Goal: Navigation & Orientation: Find specific page/section

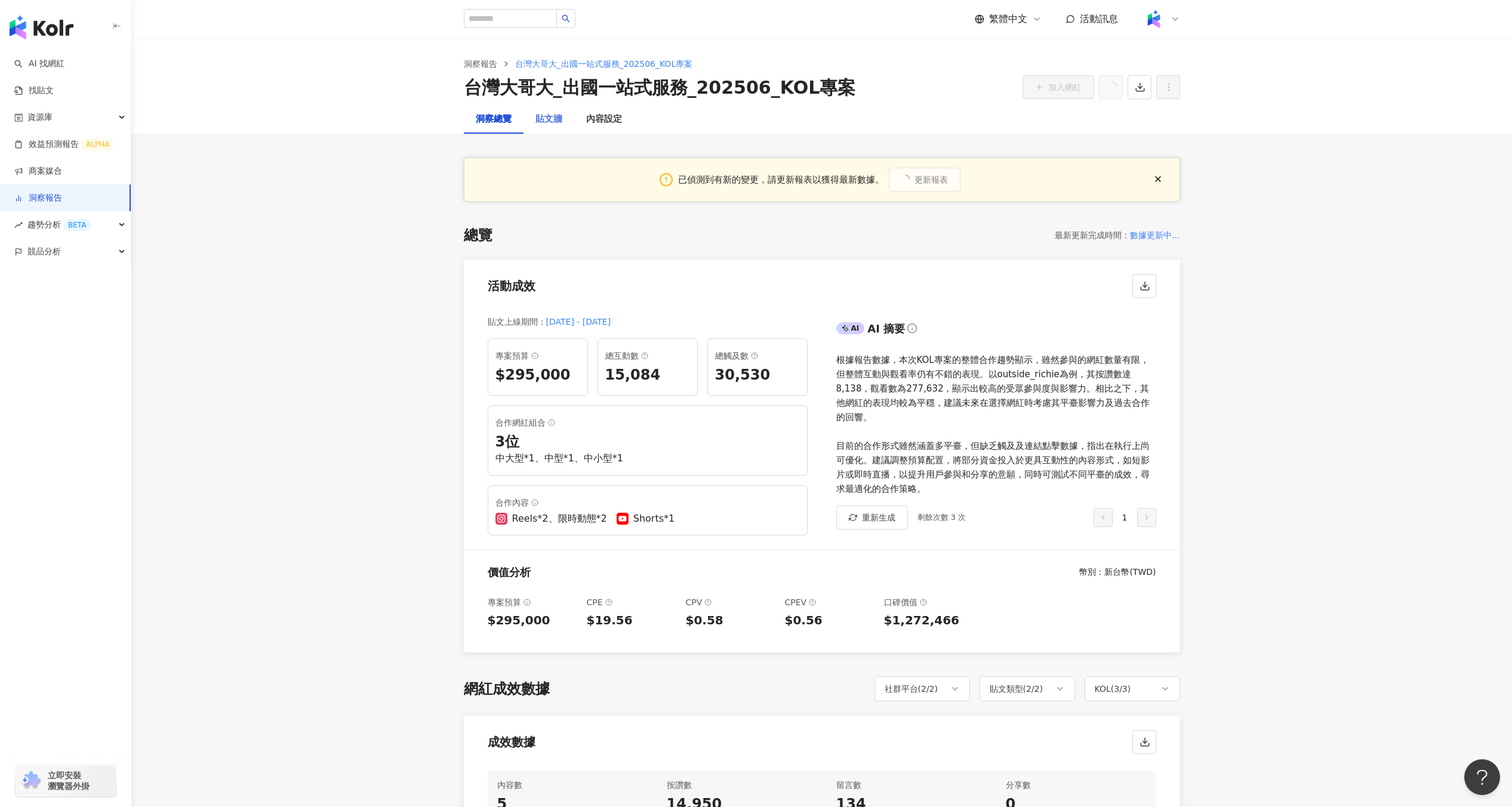
click at [531, 115] on div "貼文牆" at bounding box center [549, 119] width 51 height 29
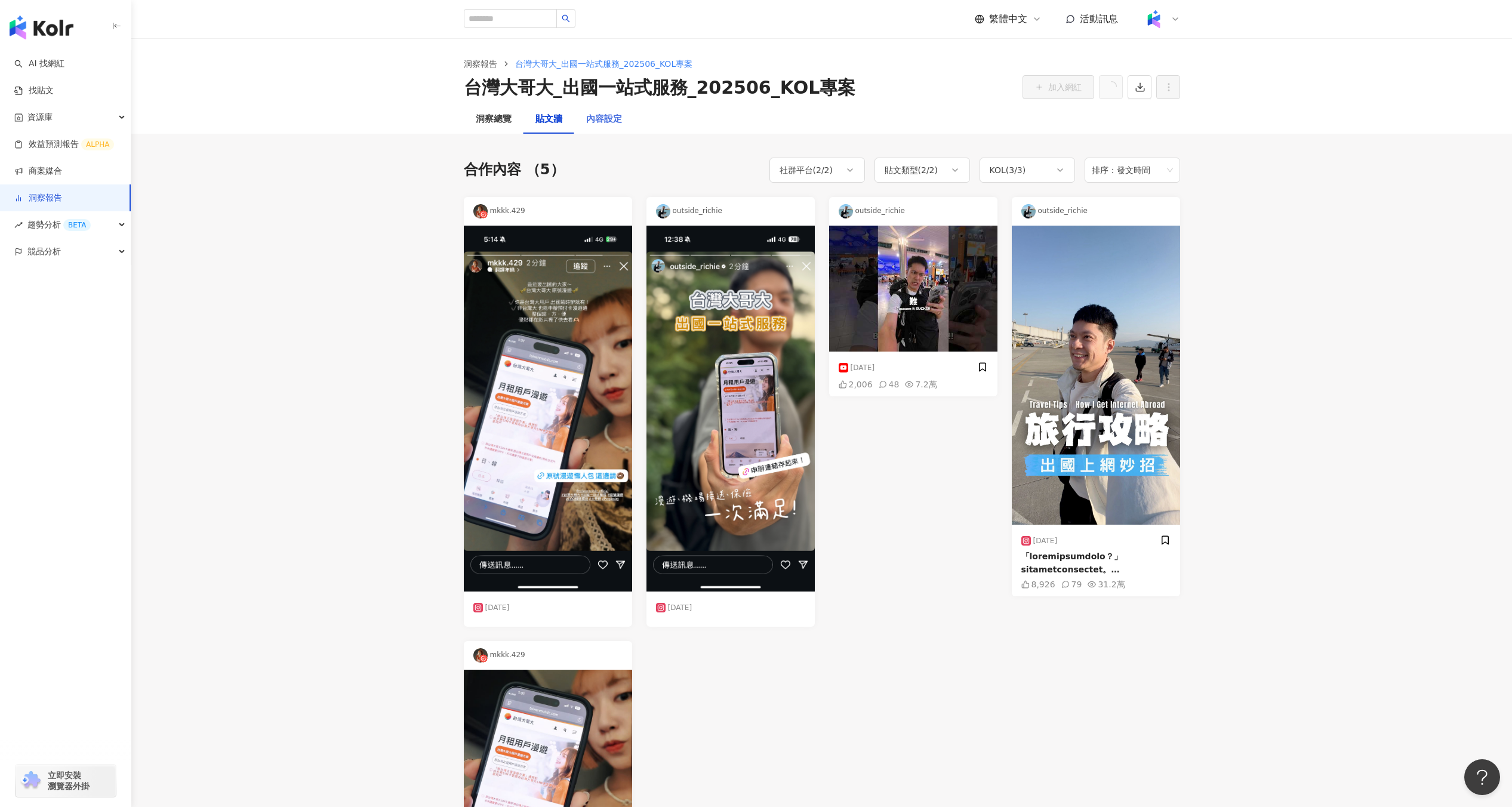
click at [628, 122] on div "內容設定" at bounding box center [604, 119] width 60 height 29
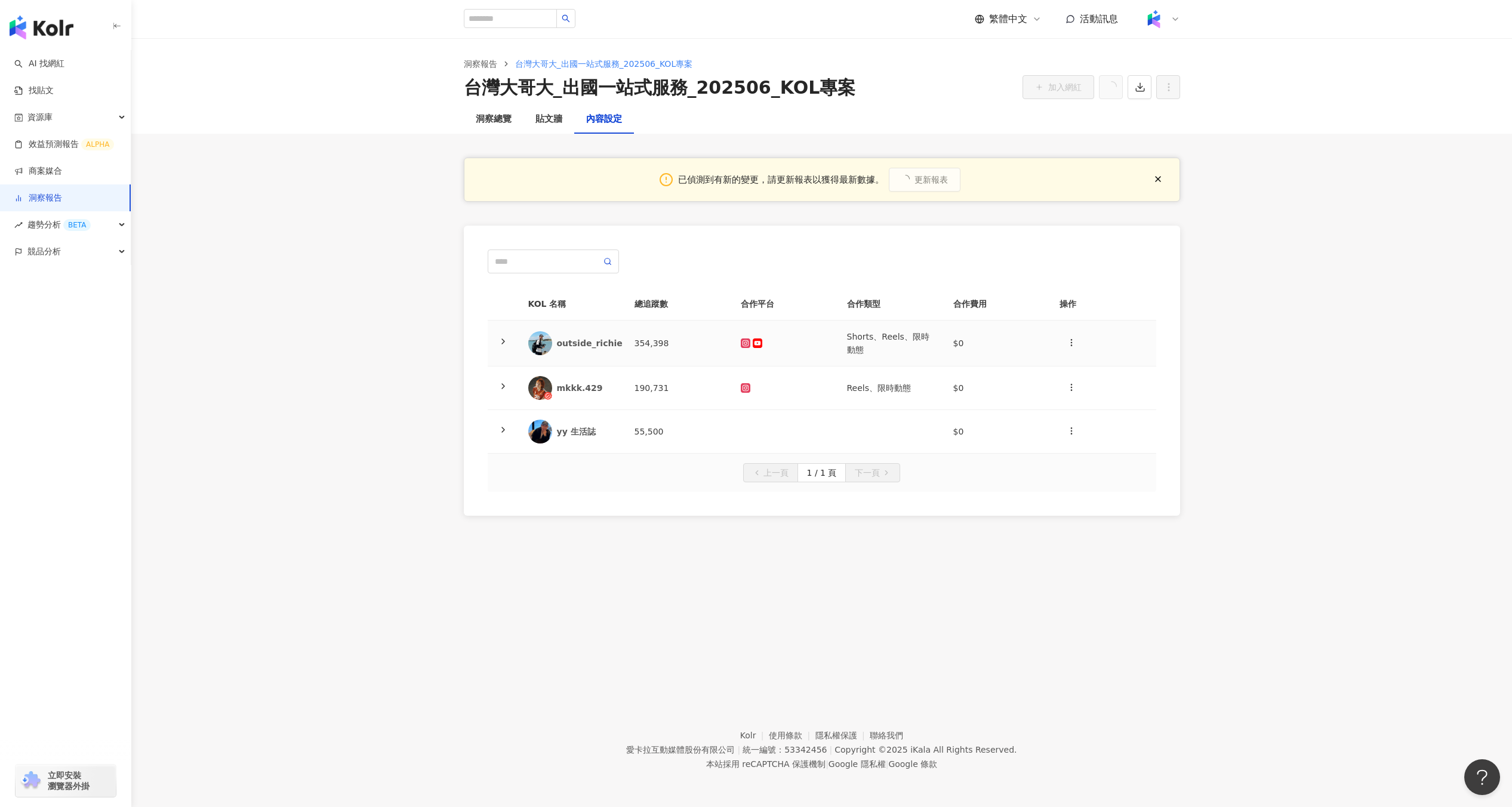
click at [506, 340] on icon at bounding box center [503, 341] width 10 height 10
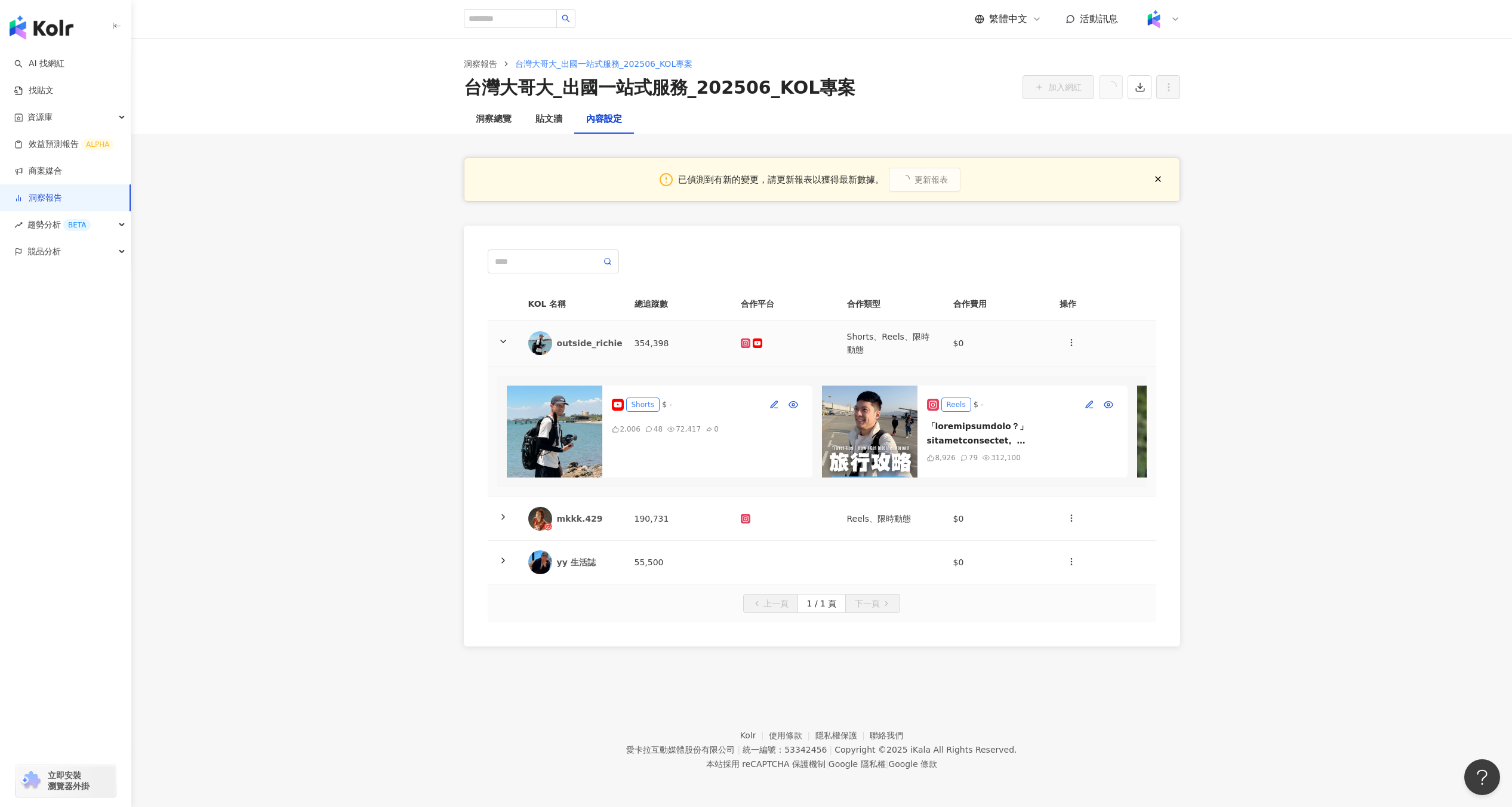
click at [506, 340] on icon at bounding box center [503, 341] width 10 height 10
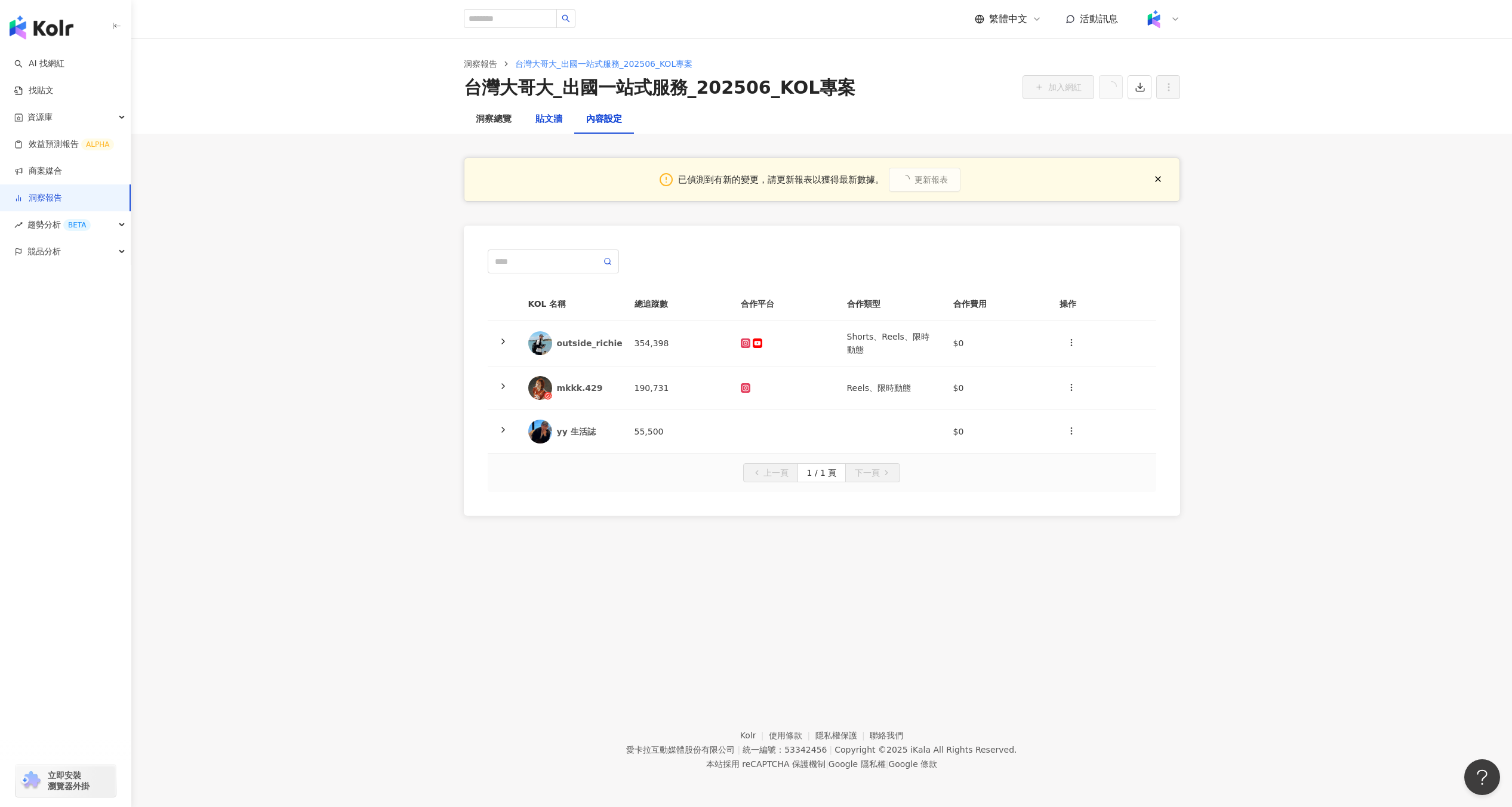
click at [557, 120] on div "貼文牆" at bounding box center [548, 119] width 27 height 14
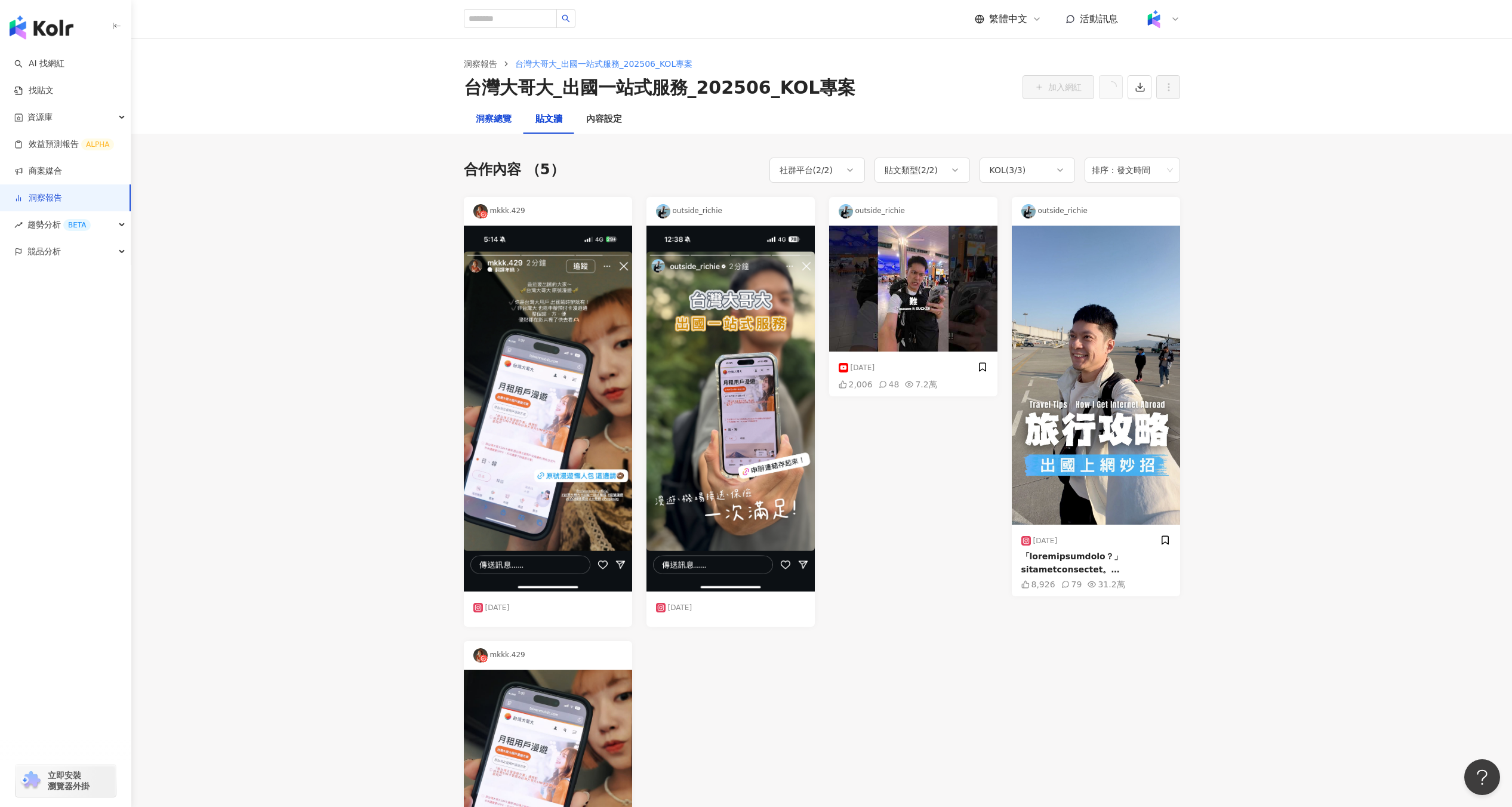
click at [482, 120] on div "洞察總覽" at bounding box center [494, 119] width 36 height 14
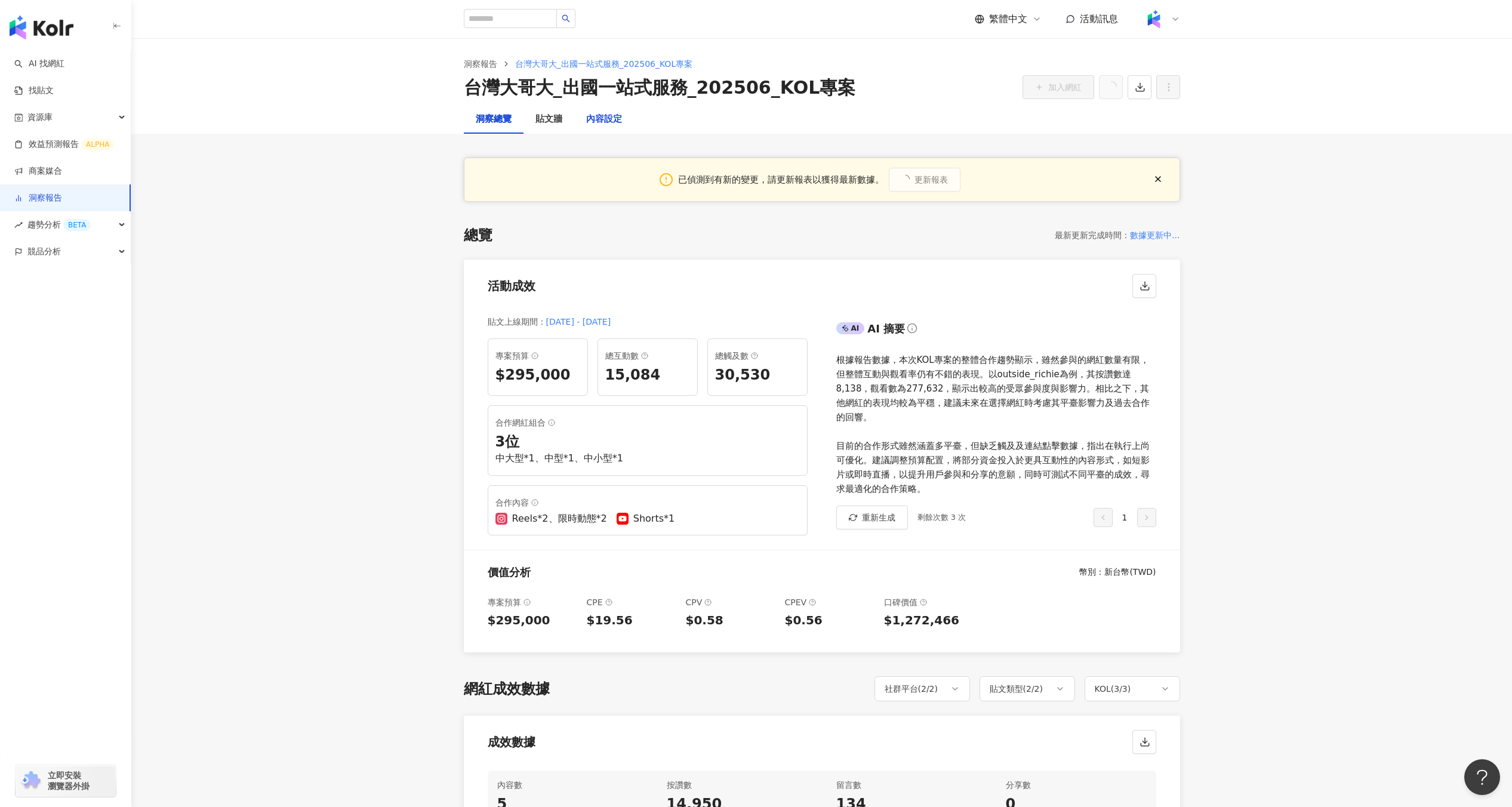
click at [611, 115] on div "內容設定" at bounding box center [604, 119] width 36 height 14
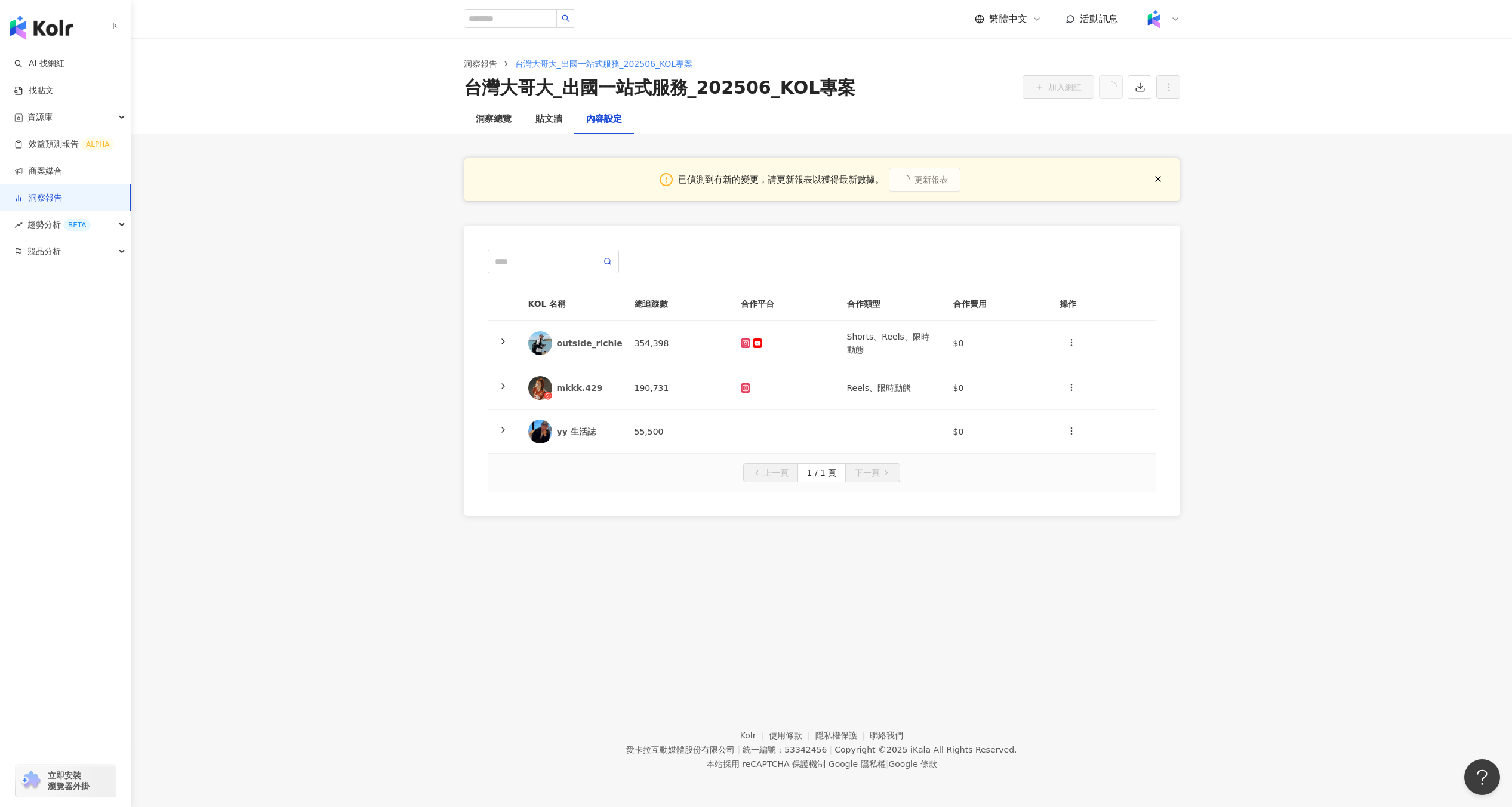
click at [499, 338] on icon at bounding box center [503, 341] width 10 height 10
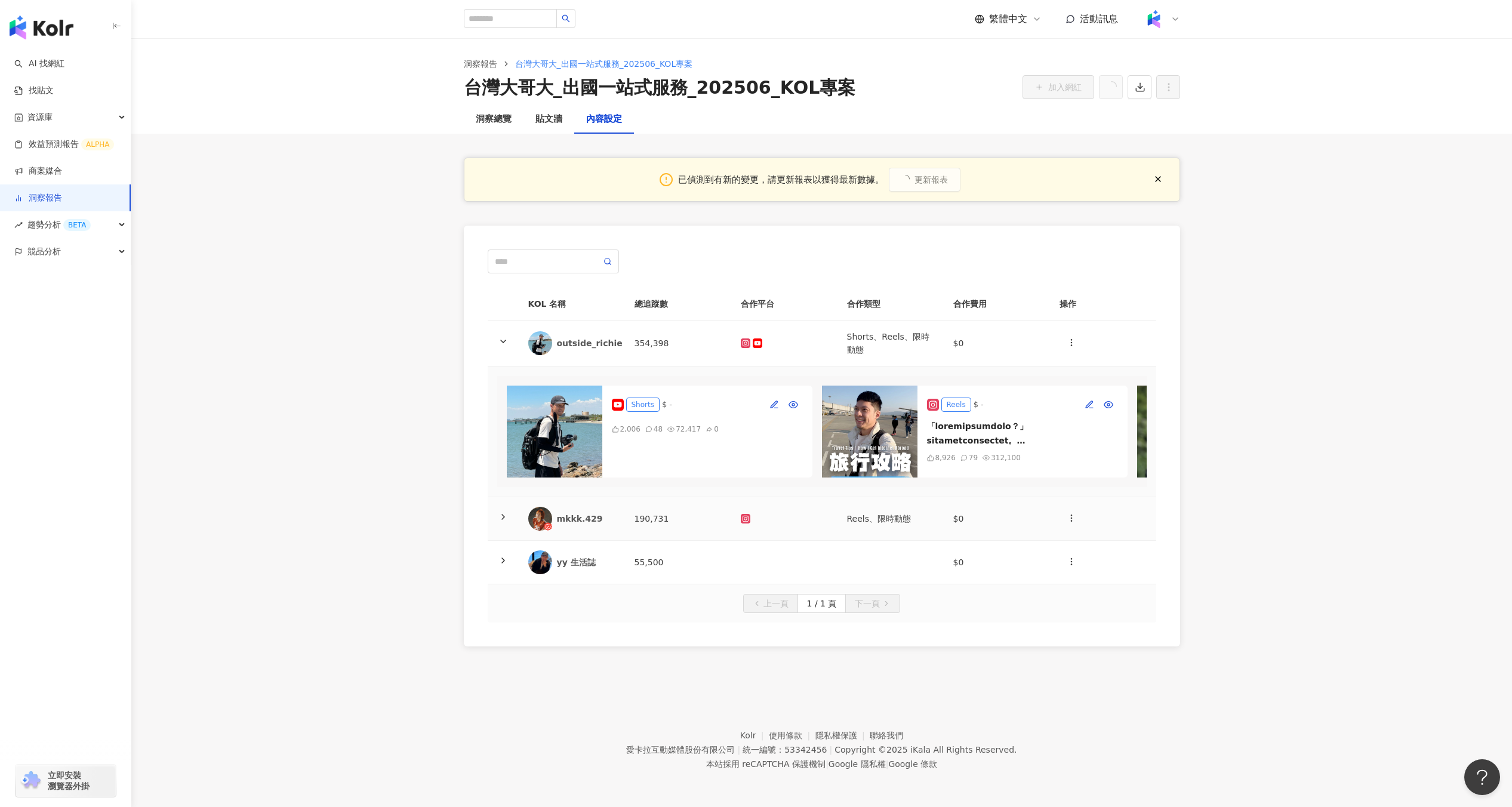
click at [513, 529] on td at bounding box center [503, 519] width 31 height 43
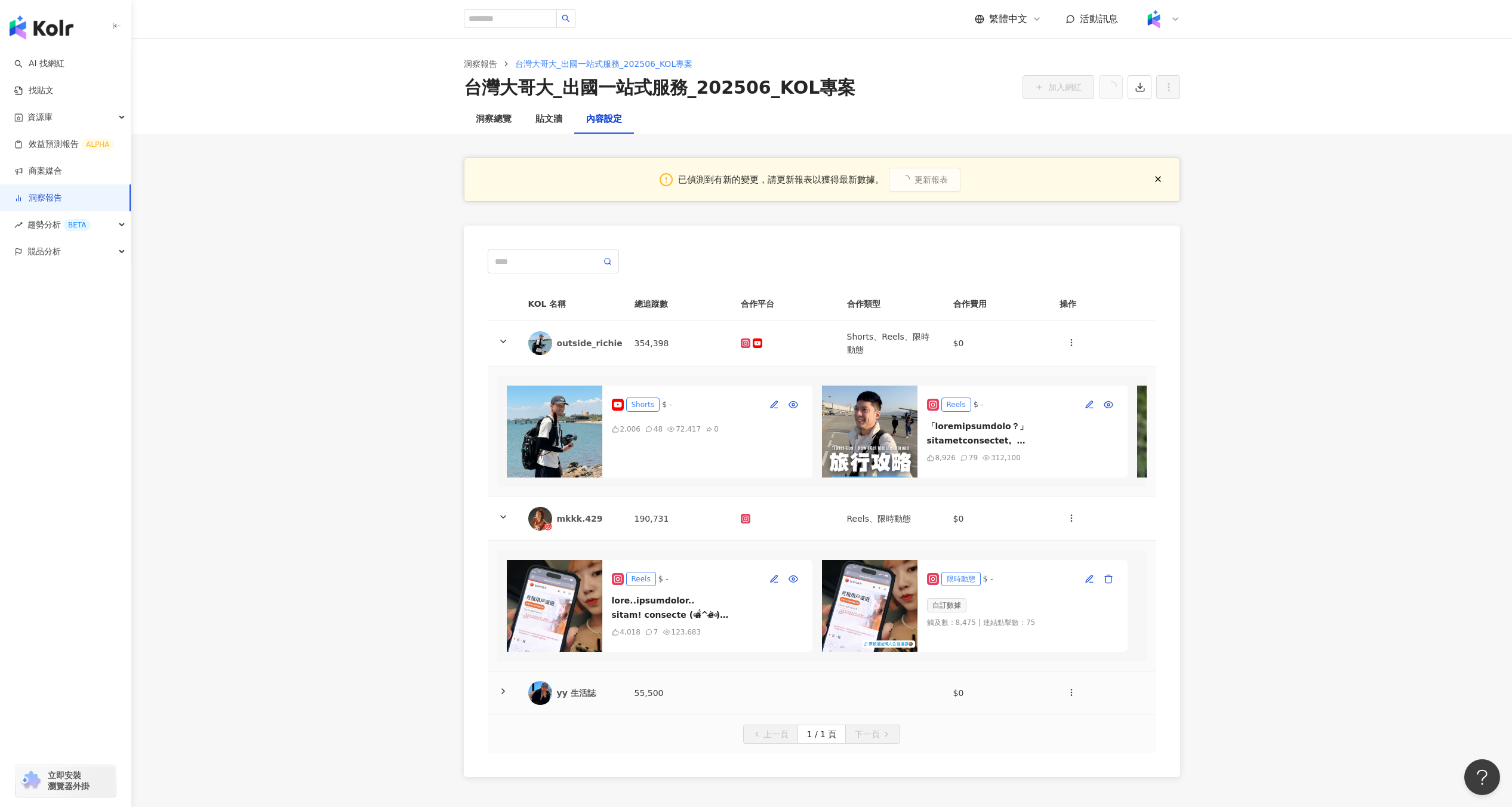
click at [514, 712] on td at bounding box center [503, 693] width 31 height 43
click at [487, 122] on div "洞察總覽" at bounding box center [494, 119] width 36 height 14
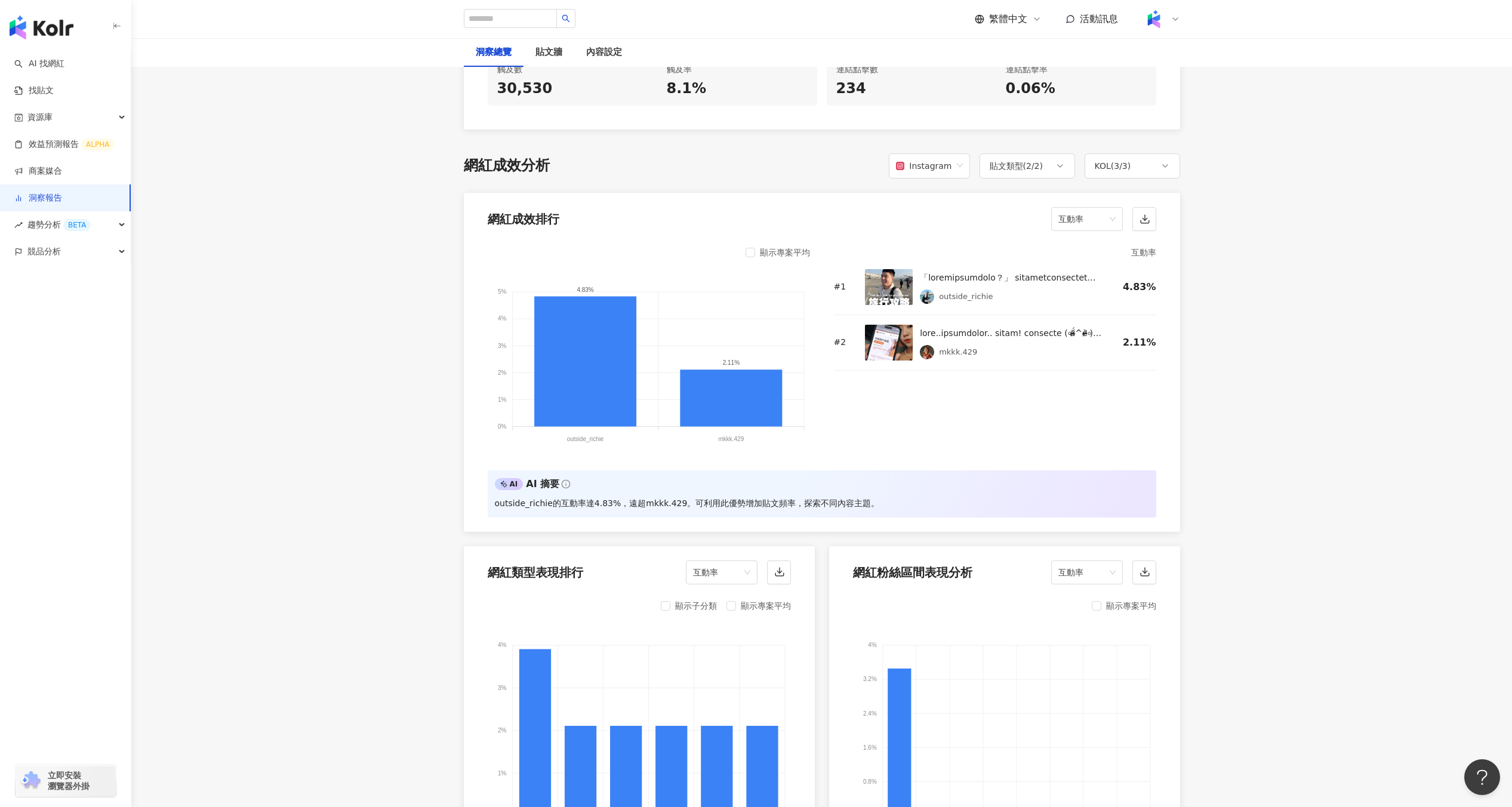
scroll to position [891, 0]
click at [880, 294] on img at bounding box center [888, 286] width 48 height 36
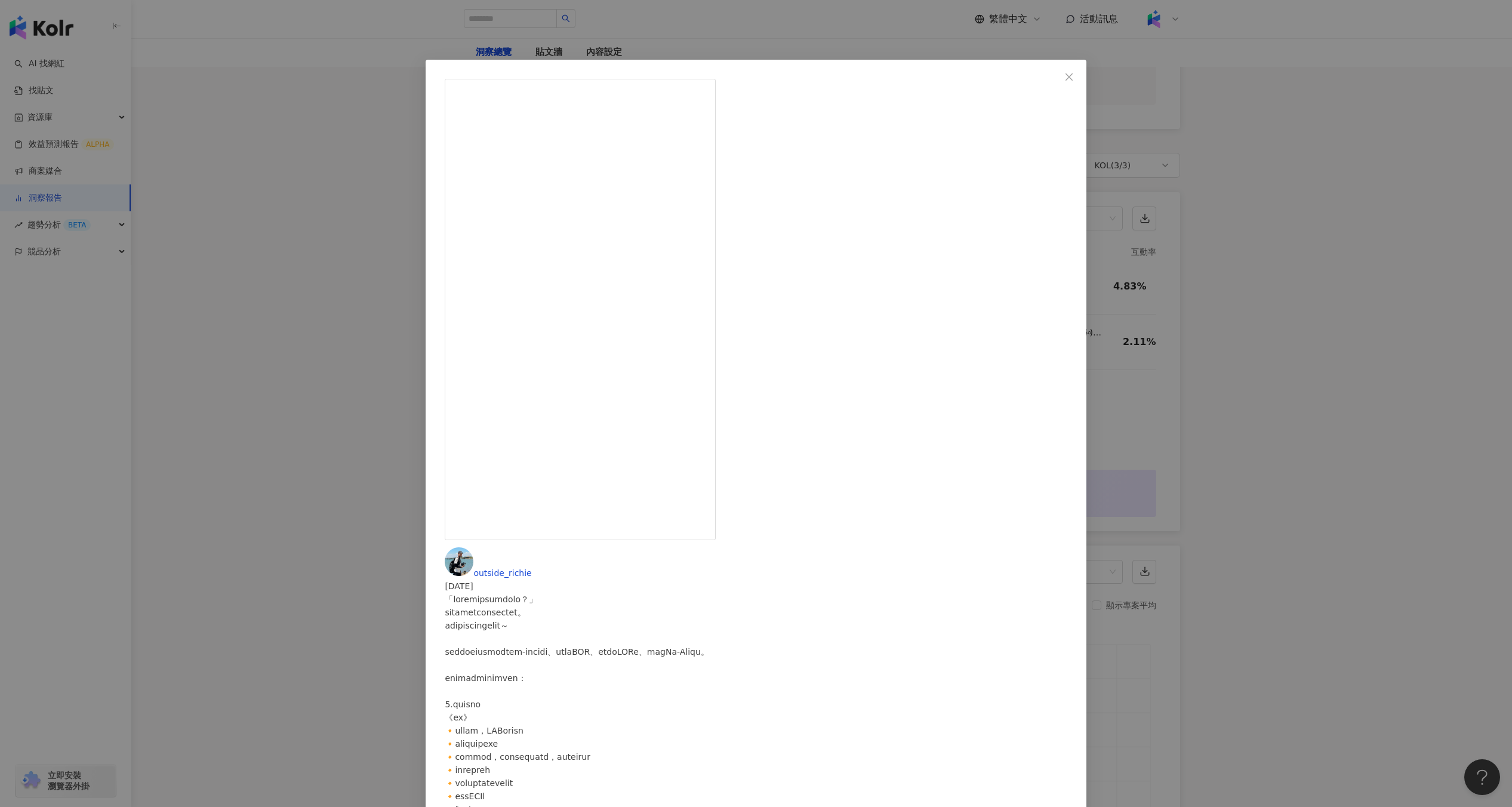
click at [1071, 226] on div "outside_richie [DATE] 8,926 79 31.2萬 查看原始貼文" at bounding box center [756, 403] width 1512 height 807
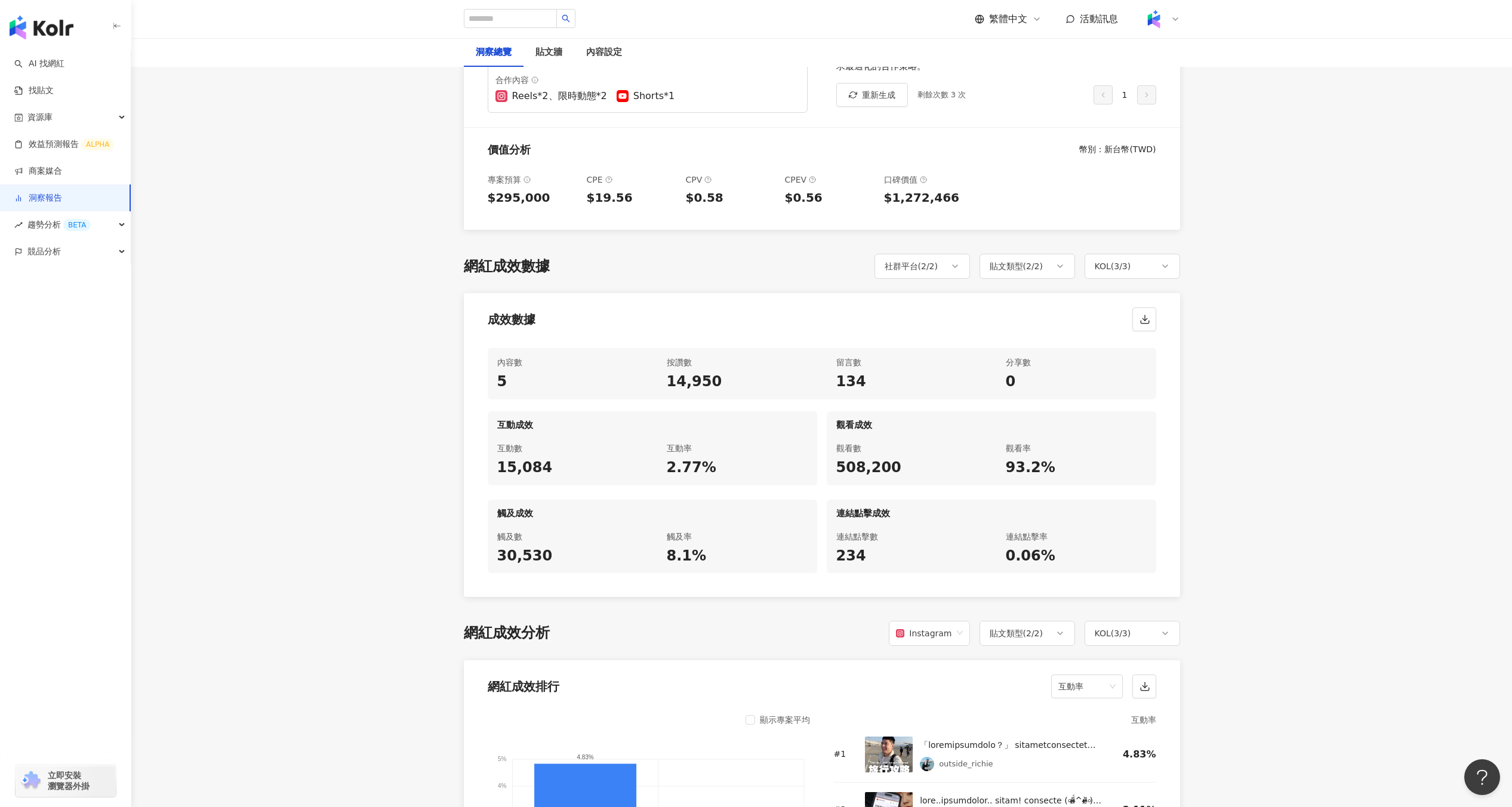
scroll to position [0, 0]
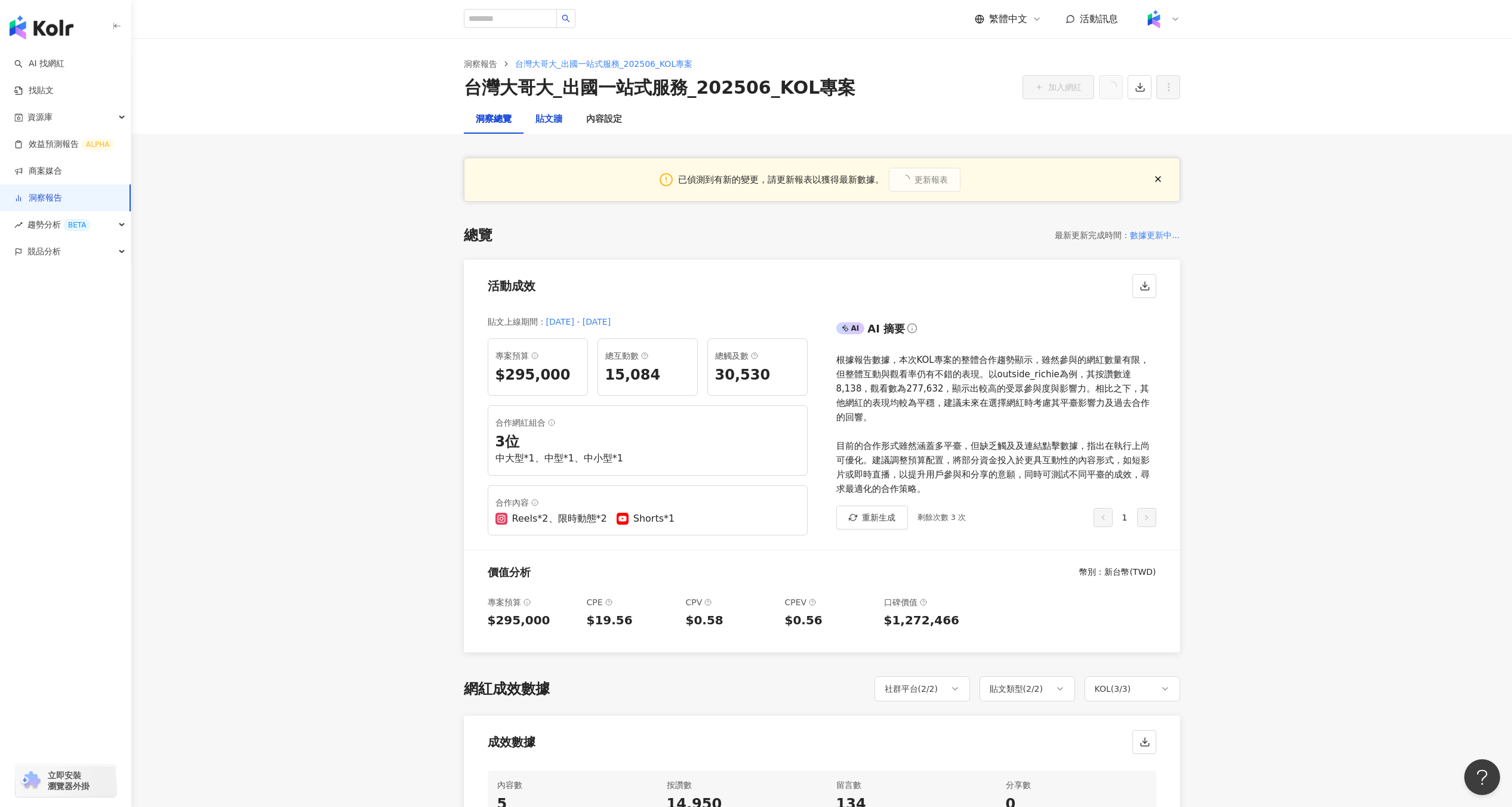
click at [552, 117] on div "貼文牆" at bounding box center [548, 119] width 27 height 14
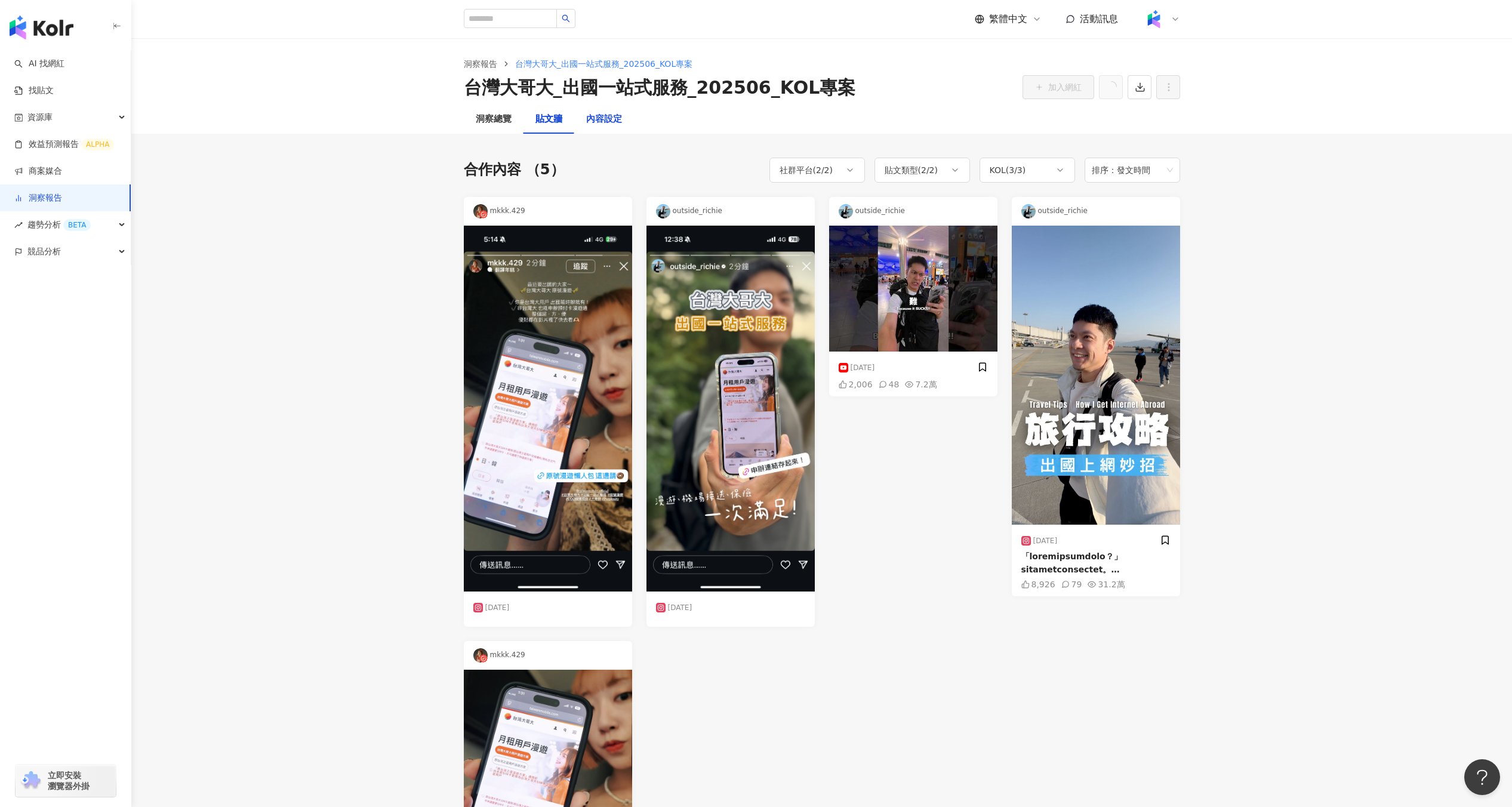
click at [617, 120] on div "內容設定" at bounding box center [604, 119] width 36 height 14
